Goal: Information Seeking & Learning: Learn about a topic

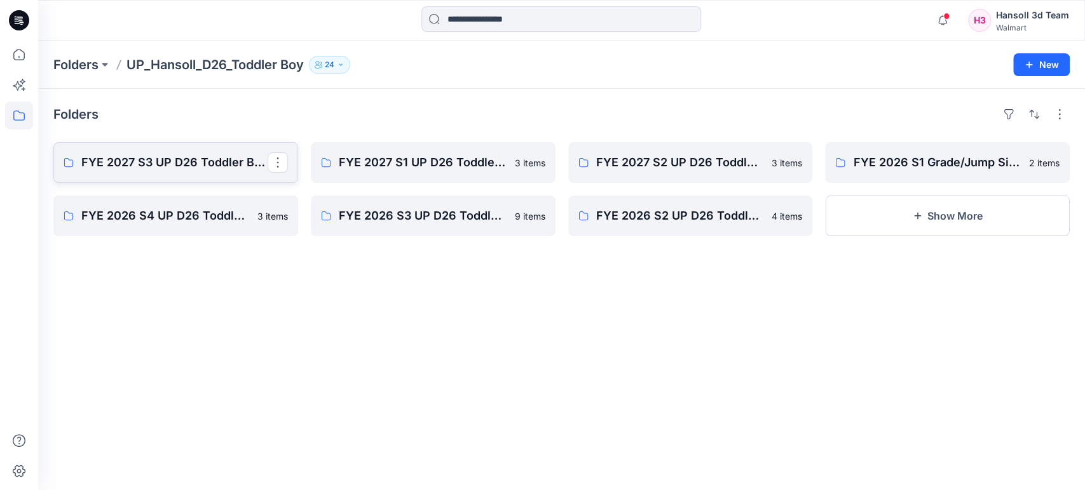
click at [180, 161] on p "FYE 2027 S3 UP D26 Toddler Boy Hansoll" at bounding box center [174, 163] width 186 height 18
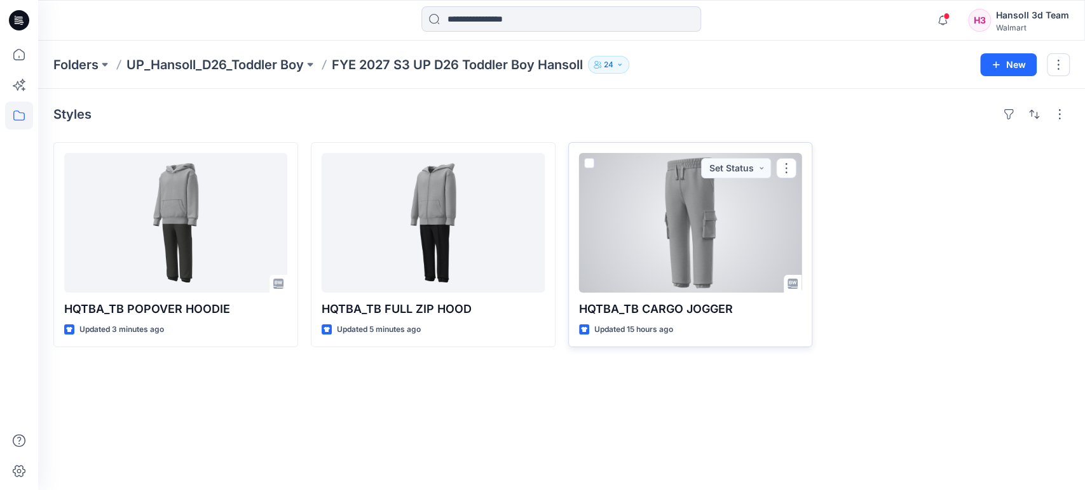
click at [709, 266] on div at bounding box center [690, 223] width 223 height 140
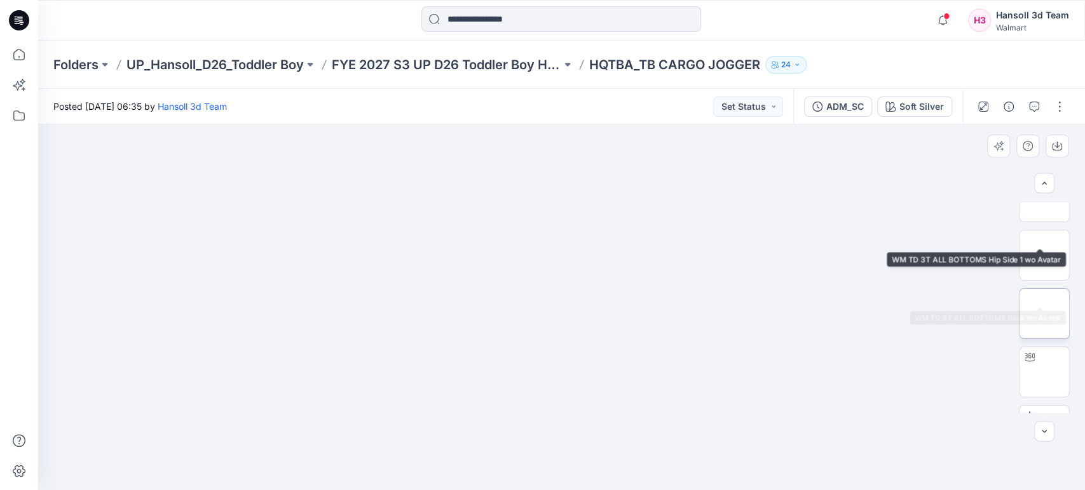
scroll to position [132, 0]
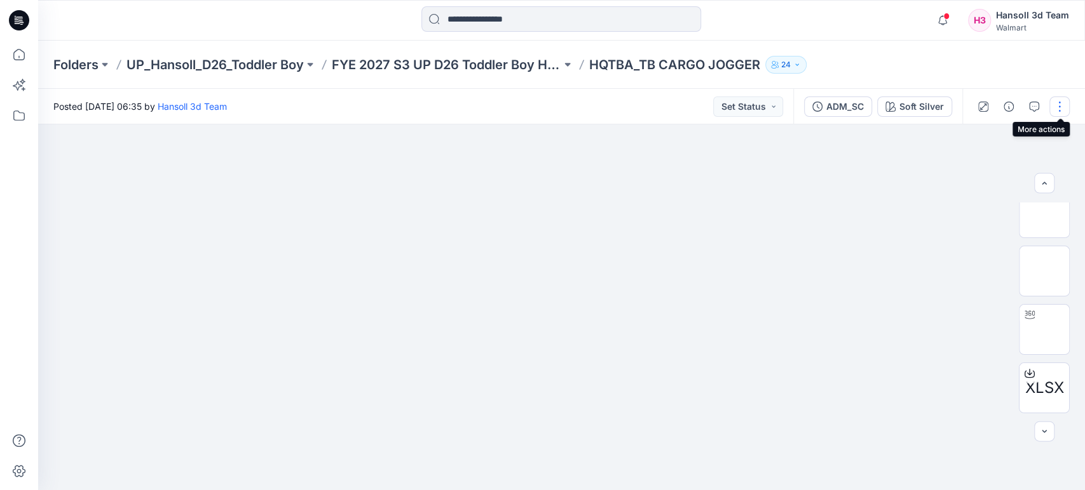
click at [1060, 108] on button "button" at bounding box center [1059, 107] width 20 height 20
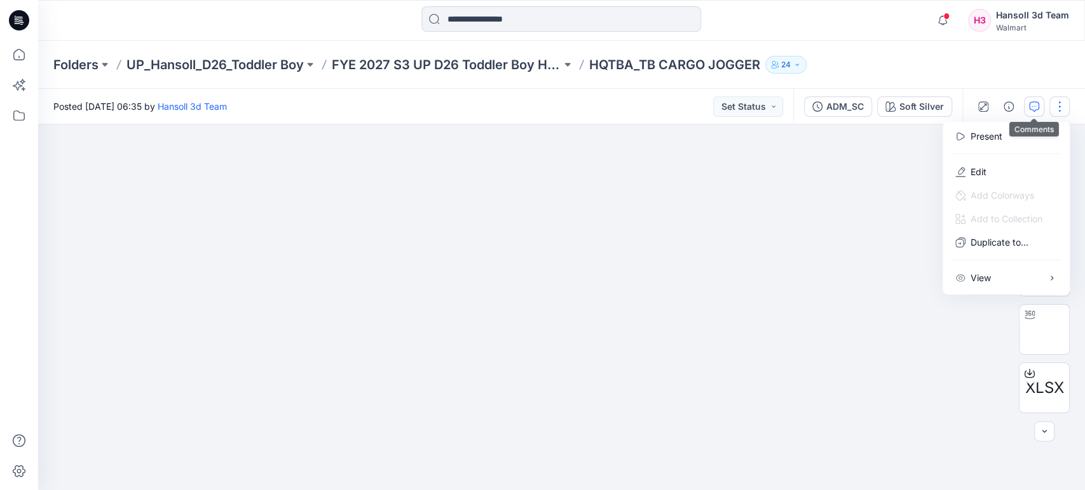
click at [1038, 102] on icon "button" at bounding box center [1034, 107] width 10 height 10
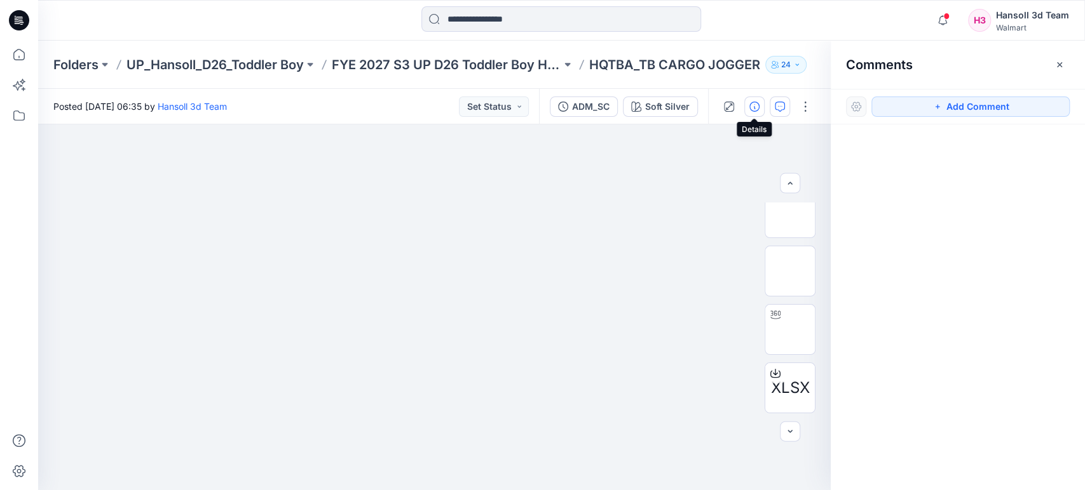
click at [752, 103] on icon "button" at bounding box center [754, 107] width 10 height 10
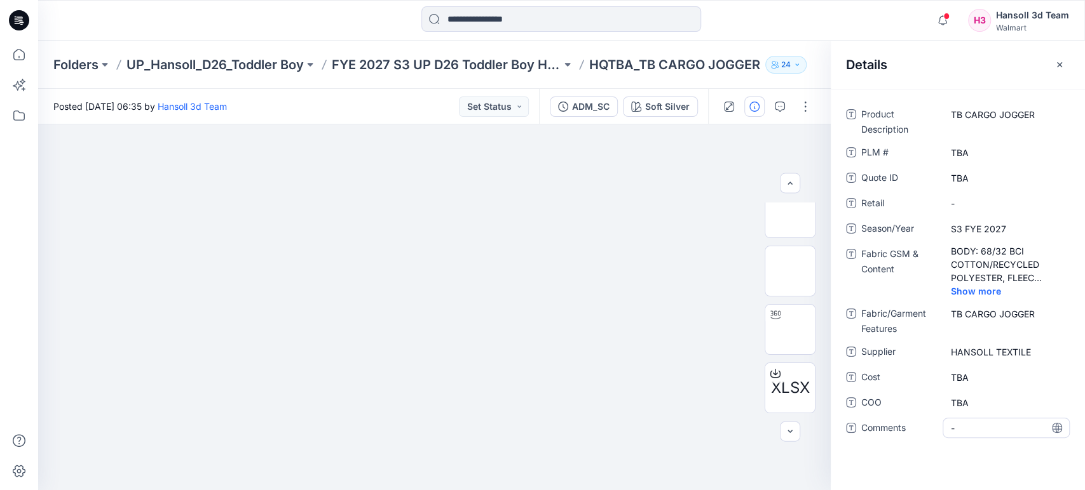
click at [976, 429] on span "-" at bounding box center [1006, 428] width 111 height 13
click at [992, 290] on span "Show more" at bounding box center [984, 291] width 67 height 13
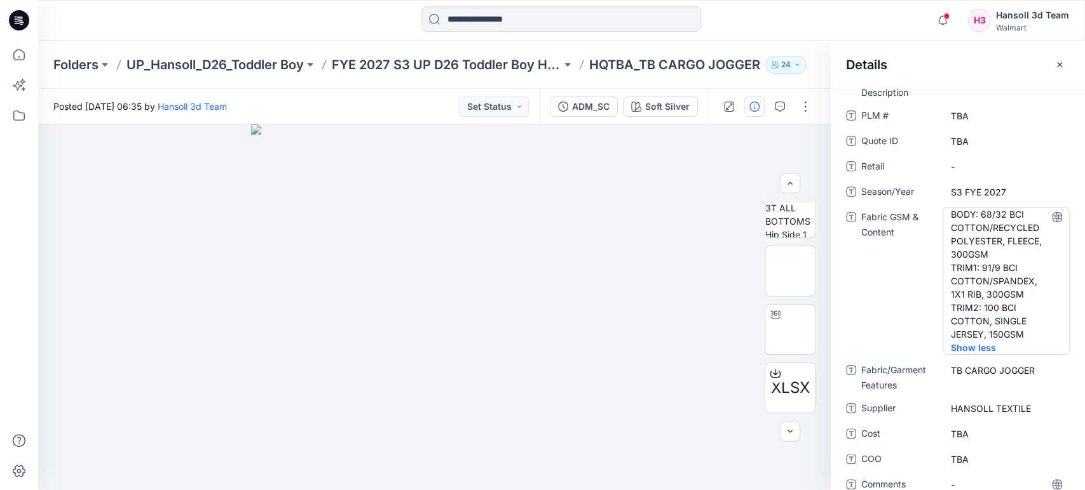
scroll to position [56, 0]
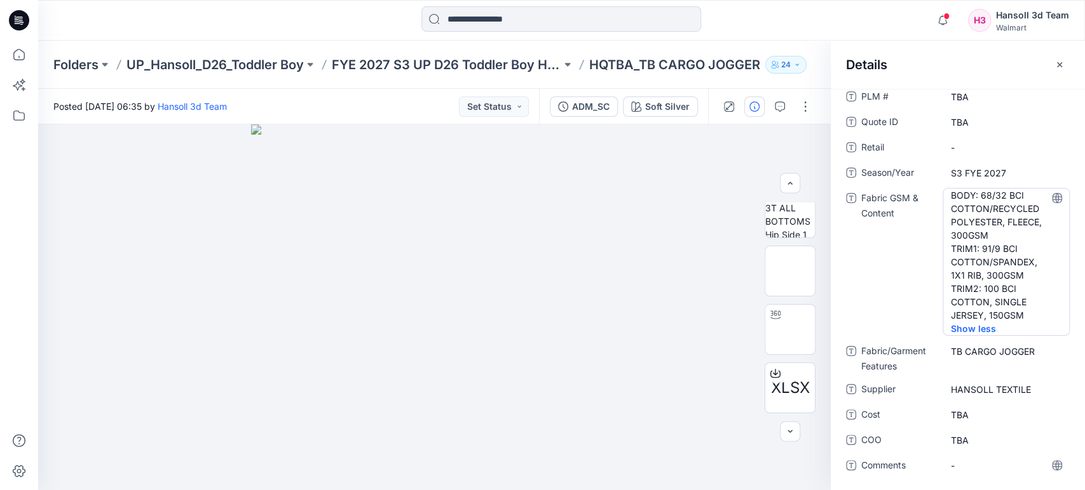
click at [980, 264] on Content "BODY: 68/32 BCI COTTON/RECYCLED POLYESTER, FLEECE, 300GSM TRIM1: 91/9 BCI COTTO…" at bounding box center [1006, 255] width 111 height 133
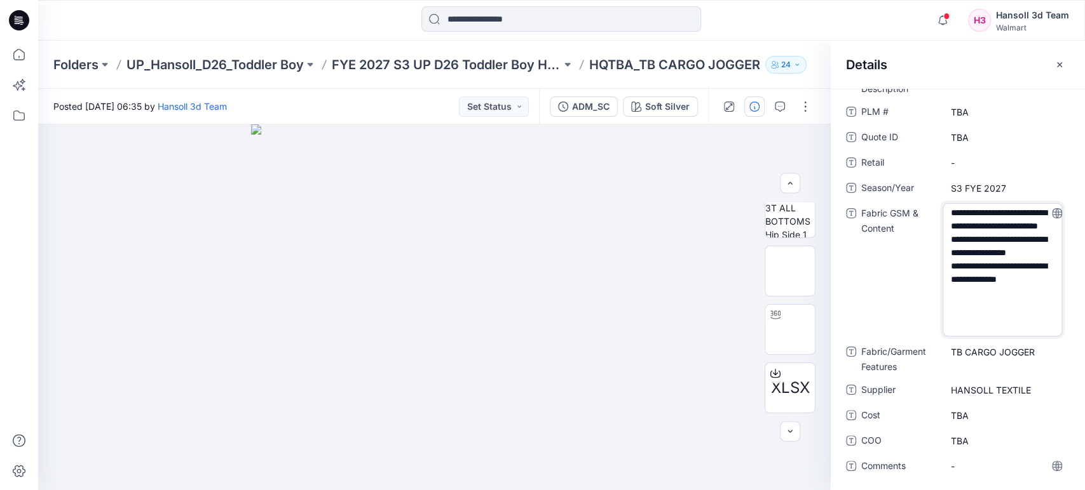
scroll to position [4, 0]
drag, startPoint x: 975, startPoint y: 300, endPoint x: 980, endPoint y: 263, distance: 37.2
click at [980, 263] on textarea "**********" at bounding box center [1001, 269] width 119 height 133
type textarea "**********"
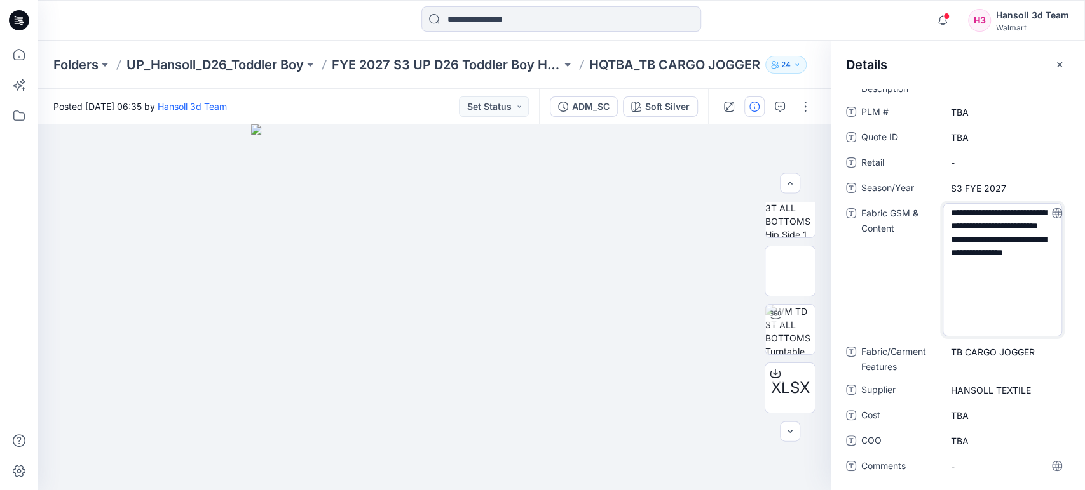
drag, startPoint x: 855, startPoint y: 299, endPoint x: 862, endPoint y: 299, distance: 7.0
click at [855, 299] on div "**********" at bounding box center [958, 269] width 224 height 133
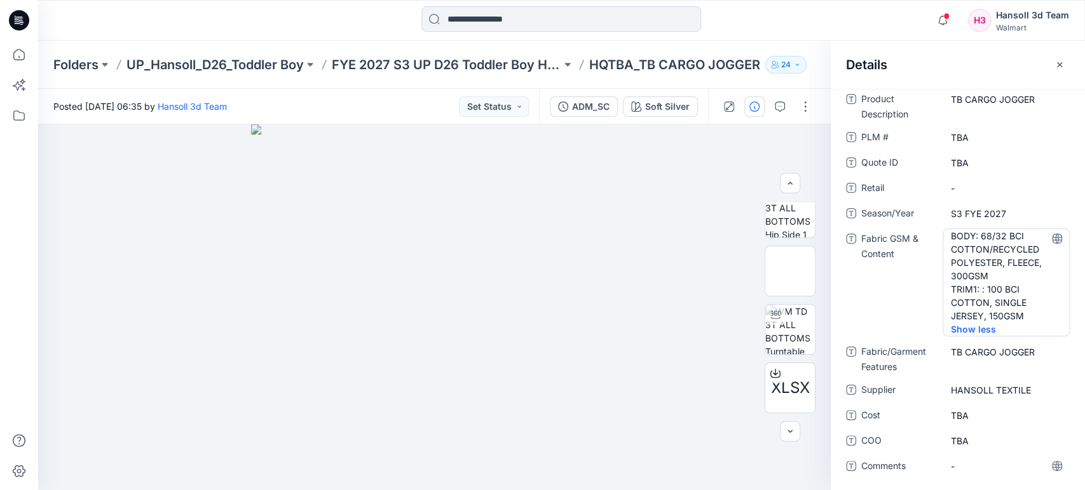
click at [971, 326] on span "Show less" at bounding box center [982, 329] width 62 height 13
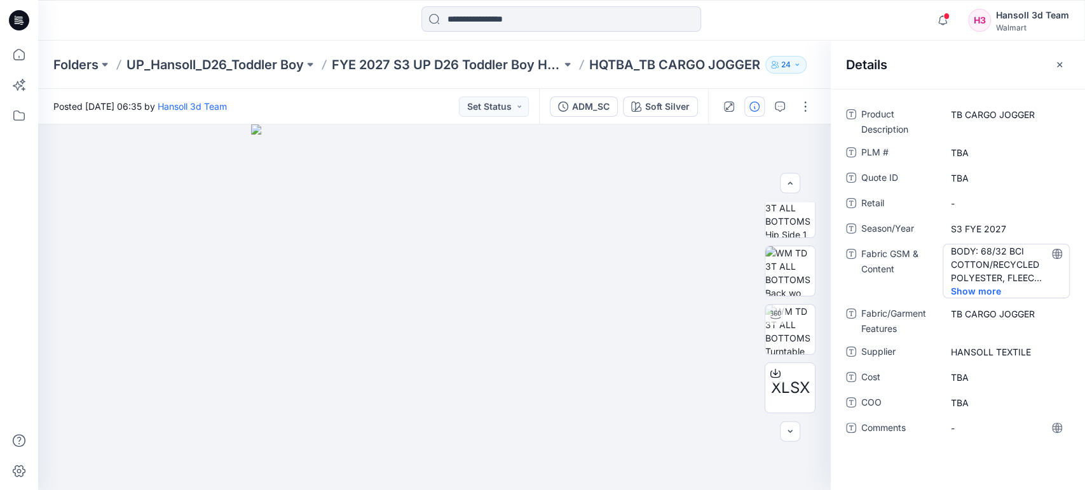
click at [981, 286] on span "Show more" at bounding box center [984, 291] width 67 height 13
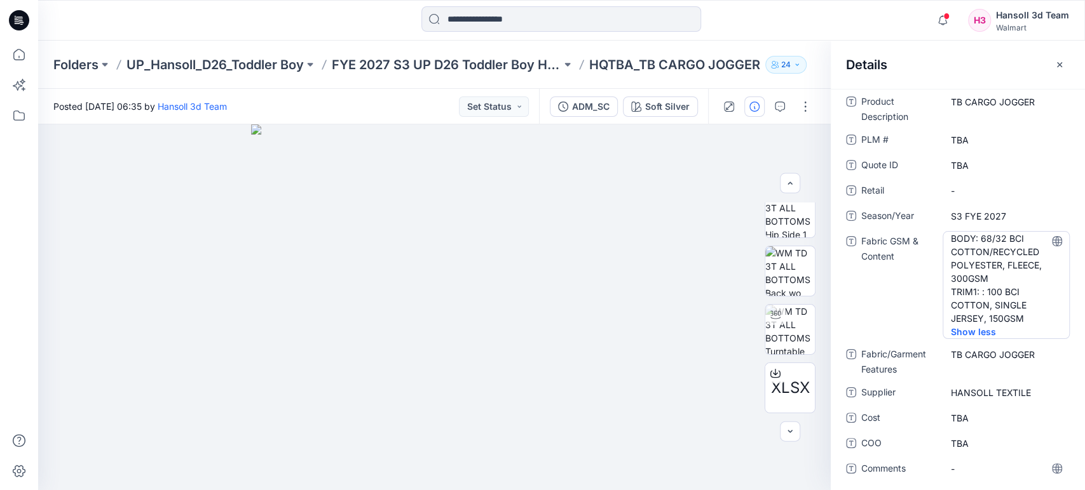
scroll to position [15, 0]
click at [1052, 60] on button "button" at bounding box center [1059, 65] width 20 height 20
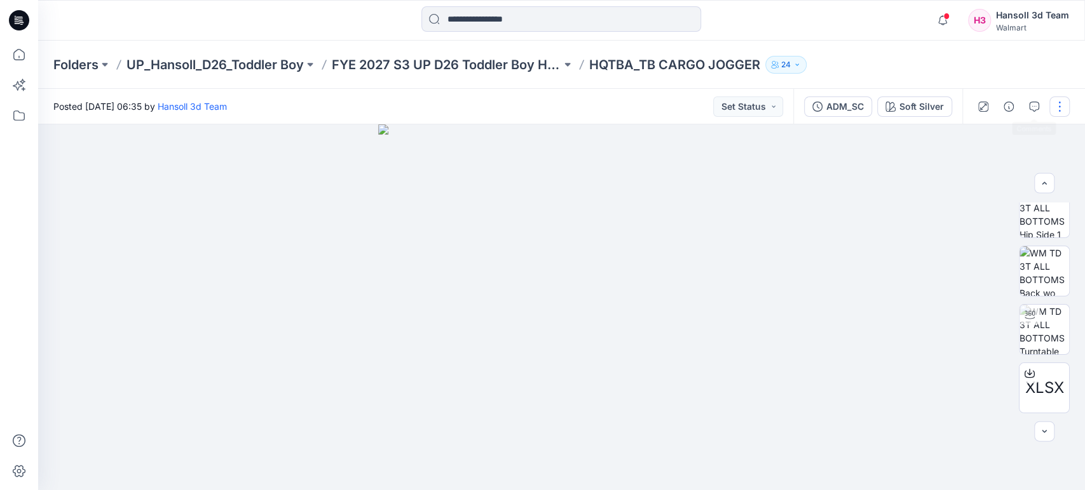
click at [1057, 113] on button "button" at bounding box center [1059, 107] width 20 height 20
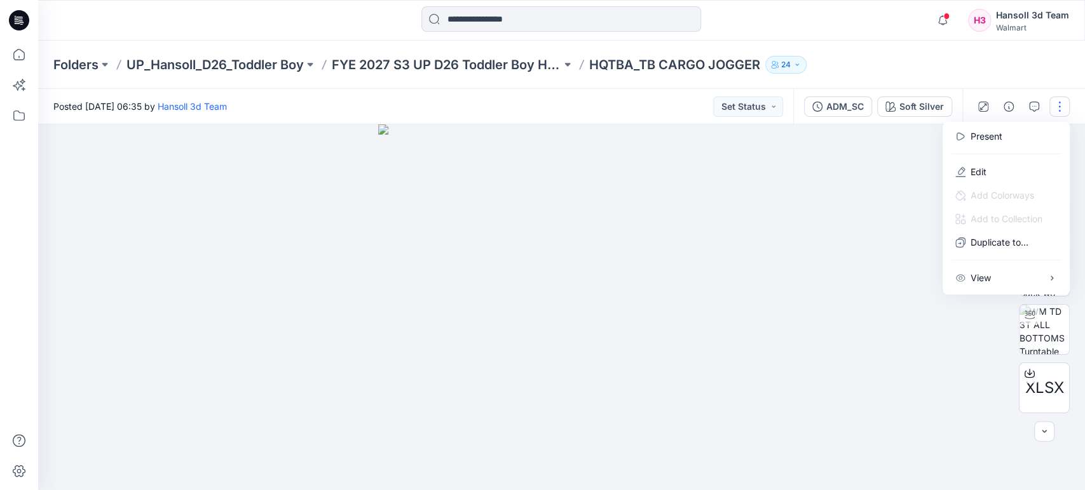
click at [802, 288] on div at bounding box center [561, 308] width 1046 height 366
